Goal: Check status: Check status

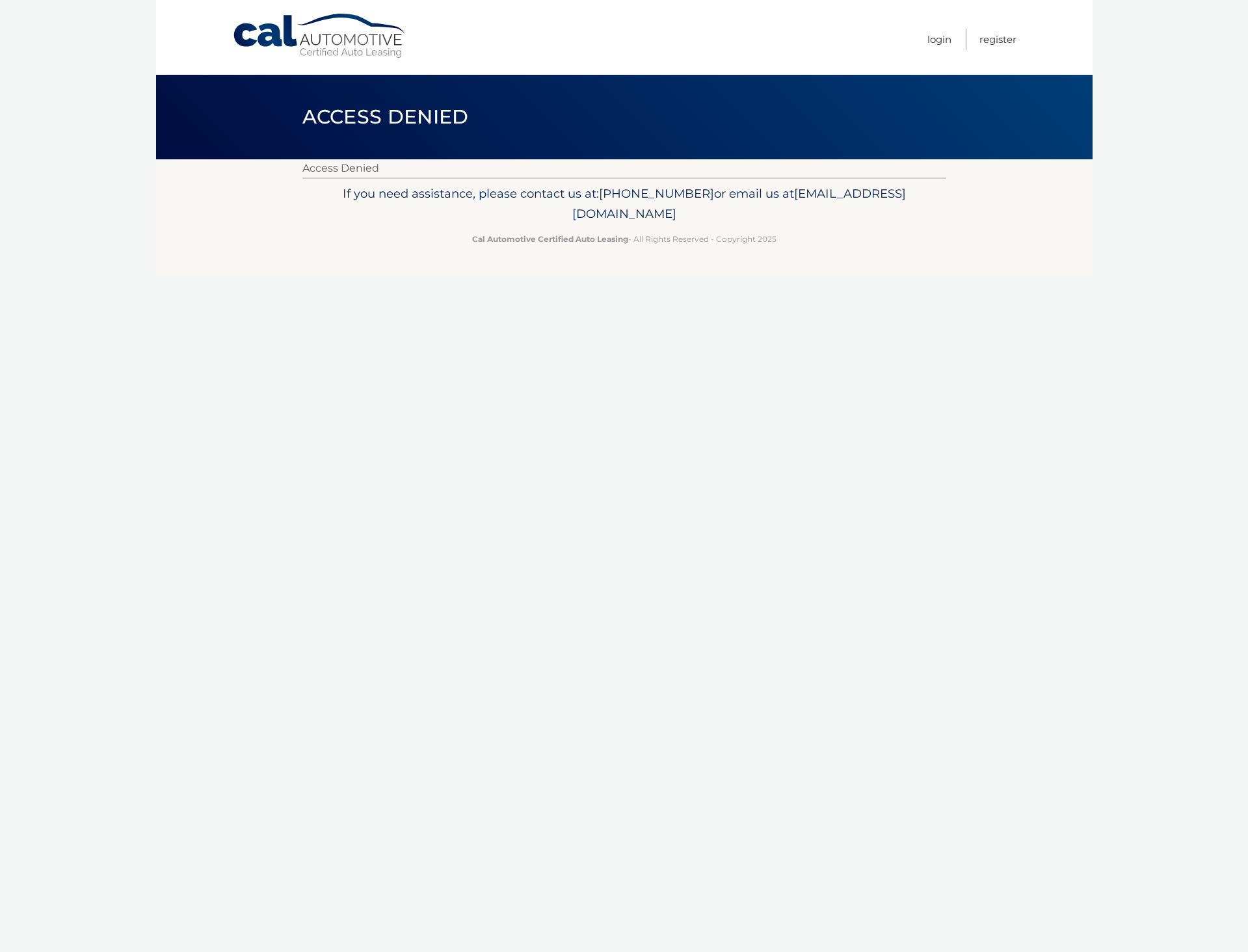
click at [951, 41] on ul "Login Register" at bounding box center [972, 37] width 89 height 74
click at [388, 46] on link "Cal Automotive" at bounding box center [320, 36] width 176 height 46
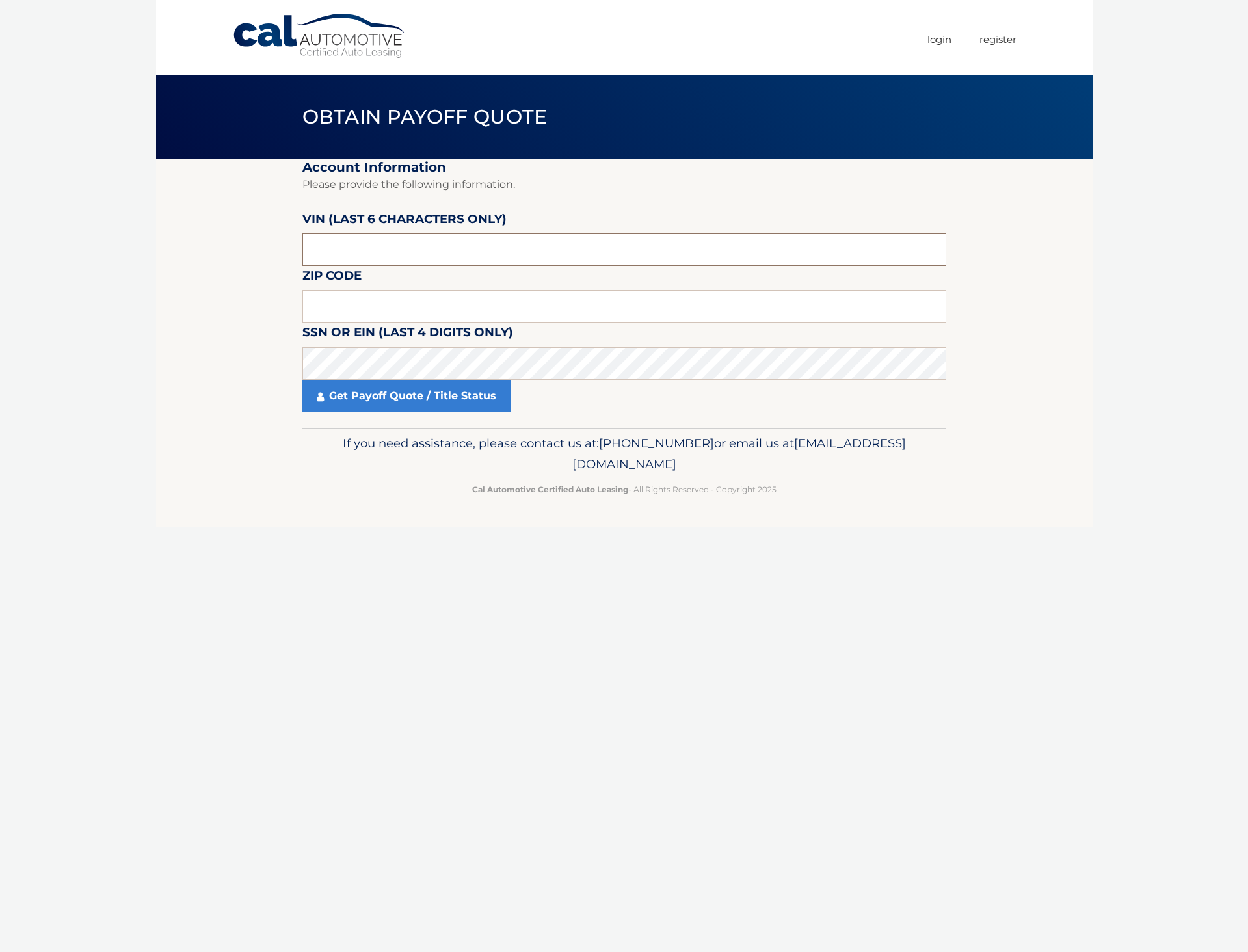
click at [369, 251] on input "text" at bounding box center [624, 250] width 644 height 33
type input "020411"
click at [402, 296] on input "text" at bounding box center [624, 306] width 644 height 33
type input "18020"
click at [399, 402] on link "Get Payoff Quote / Title Status" at bounding box center [406, 396] width 208 height 33
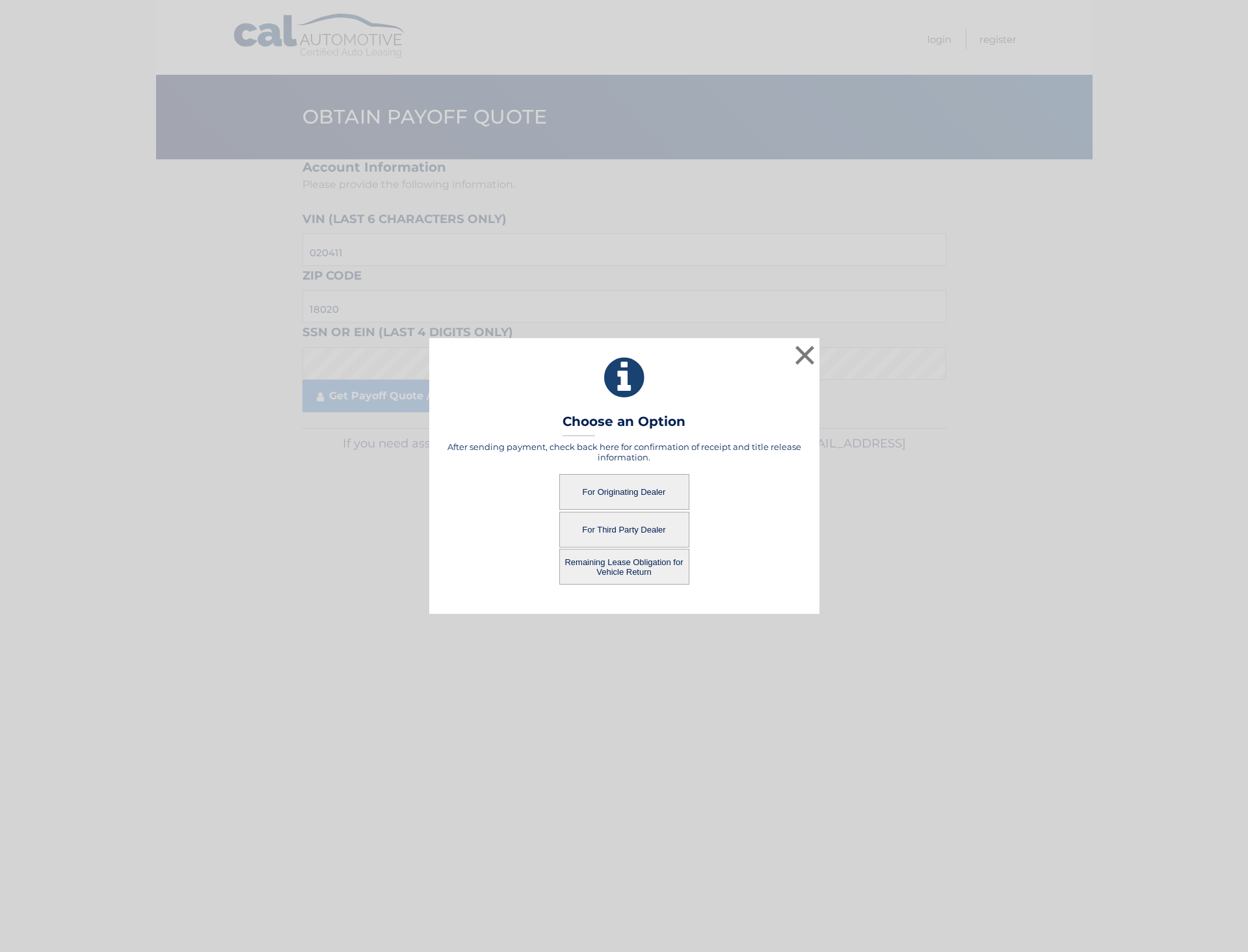
click at [609, 567] on button "Remaining Lease Obligation for Vehicle Return" at bounding box center [624, 566] width 131 height 36
click at [614, 558] on button "Remaining Lease Obligation for Vehicle Return" at bounding box center [624, 566] width 131 height 36
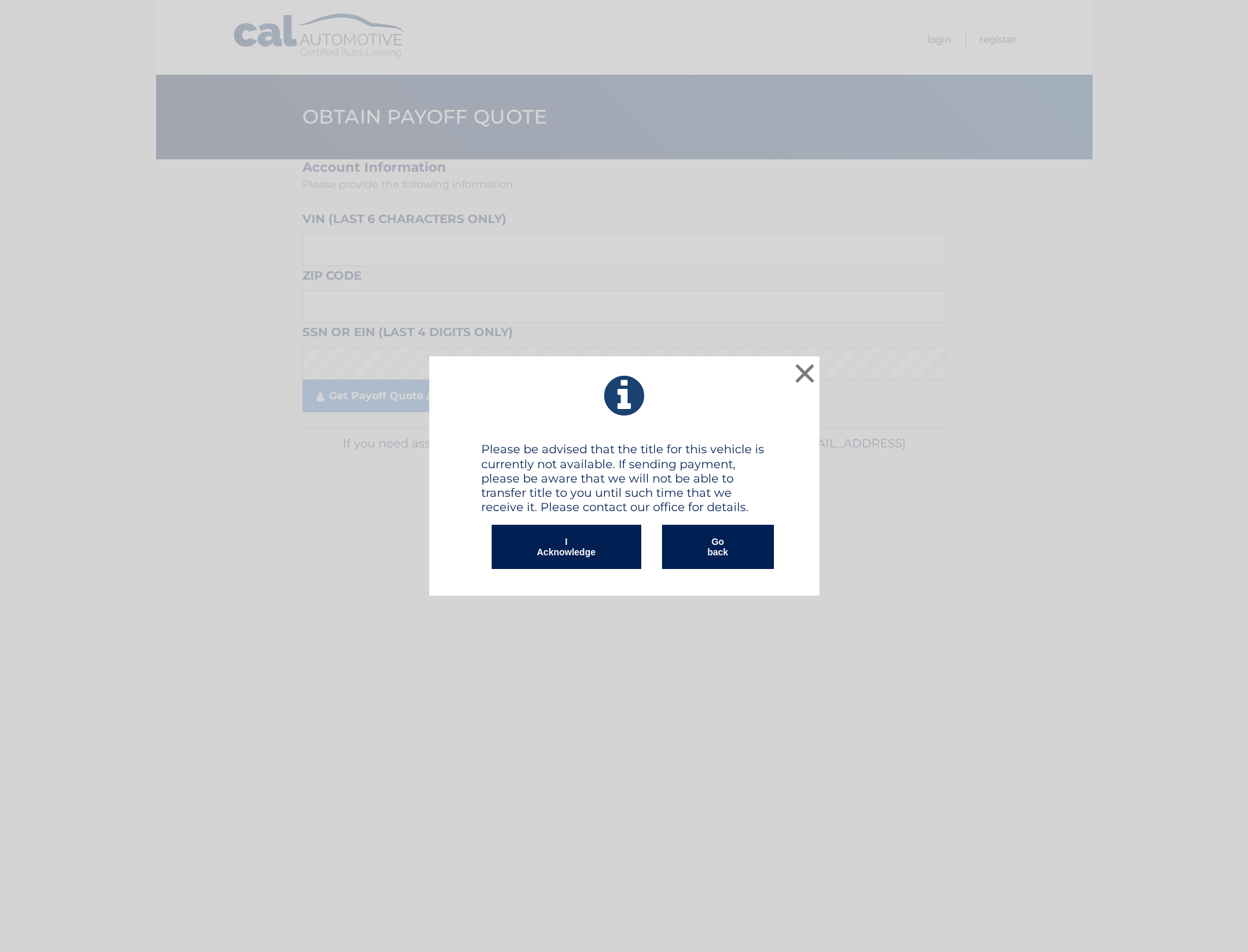
click at [614, 558] on button "I Acknowledge" at bounding box center [566, 547] width 150 height 44
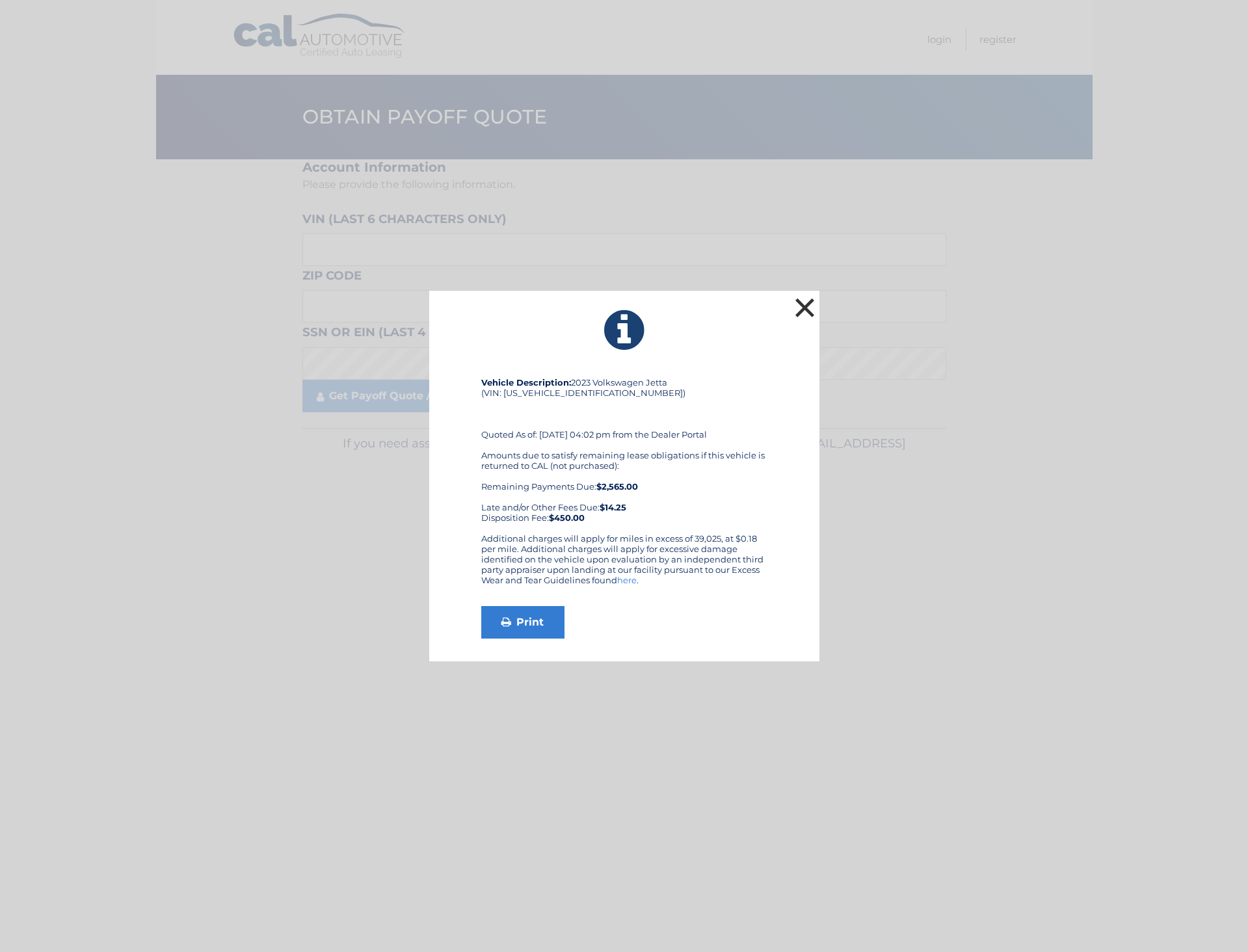
click at [802, 307] on button "×" at bounding box center [805, 307] width 26 height 26
